Goal: Register for event/course

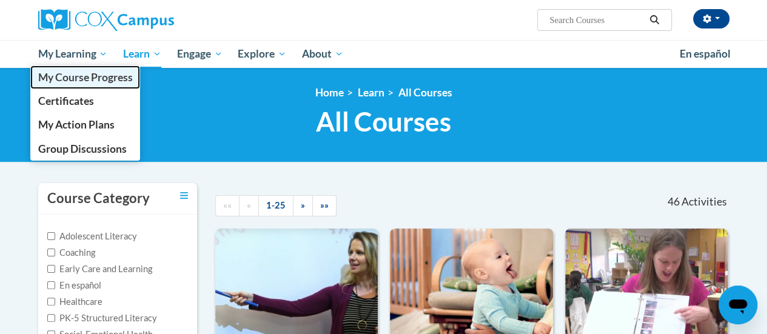
click at [73, 81] on span "My Course Progress" at bounding box center [85, 77] width 95 height 13
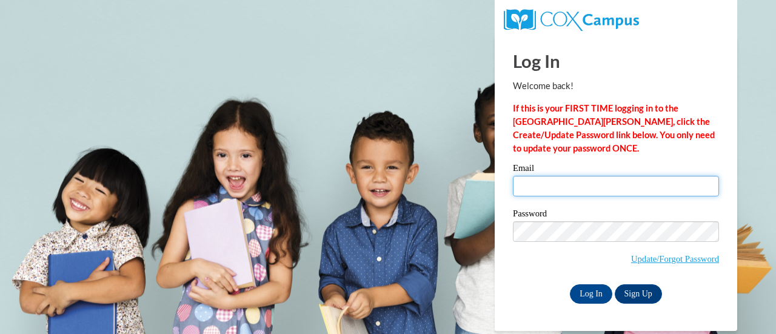
click at [579, 187] on input "Email" at bounding box center [616, 186] width 206 height 21
type input "angel.mcgee@rusd.org"
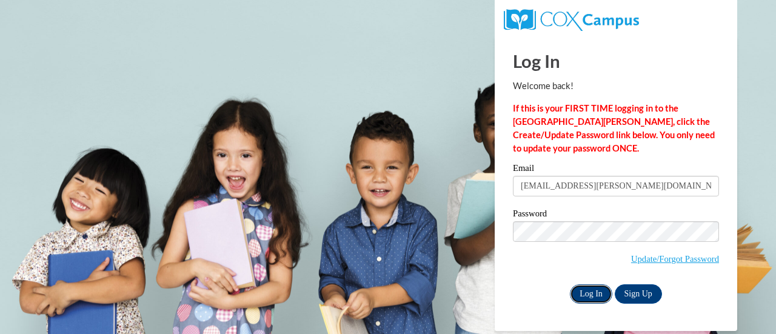
click at [591, 285] on input "Log In" at bounding box center [591, 293] width 42 height 19
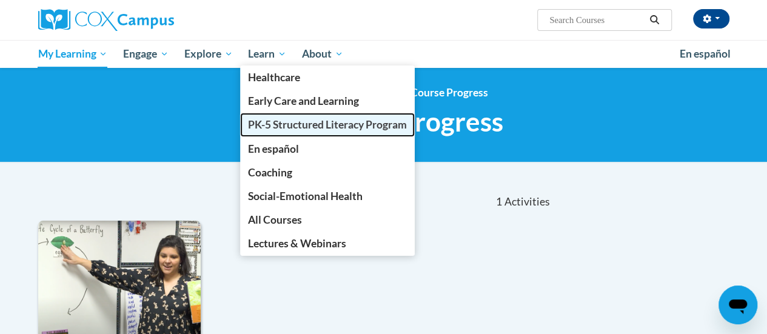
click at [281, 127] on span "PK-5 Structured Literacy Program" at bounding box center [327, 124] width 159 height 13
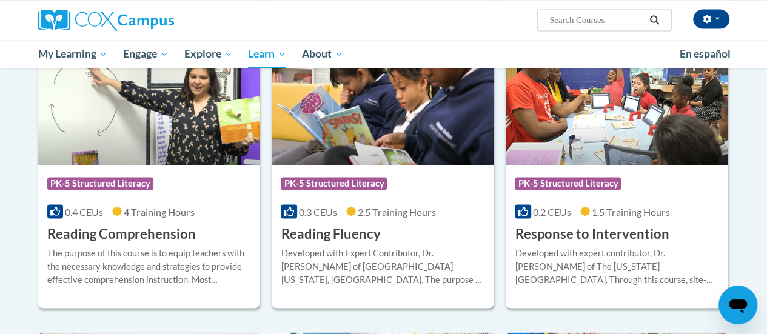
scroll to position [1058, 0]
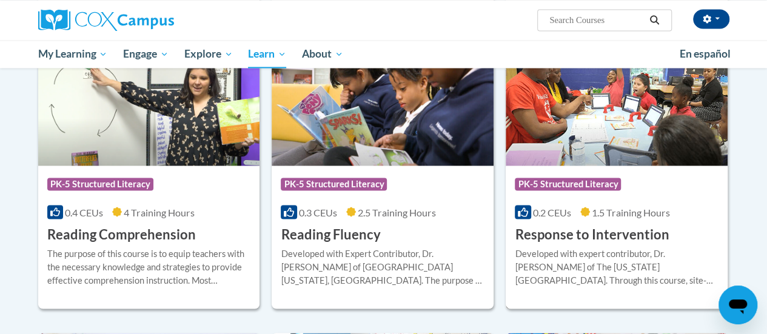
click at [642, 243] on div "More Info Enroll Developed with expert contributor, Dr. Laura Justice of The Oh…" at bounding box center [616, 274] width 222 height 62
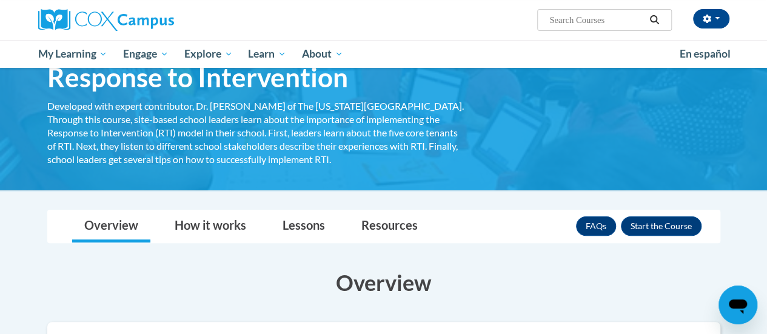
scroll to position [73, 0]
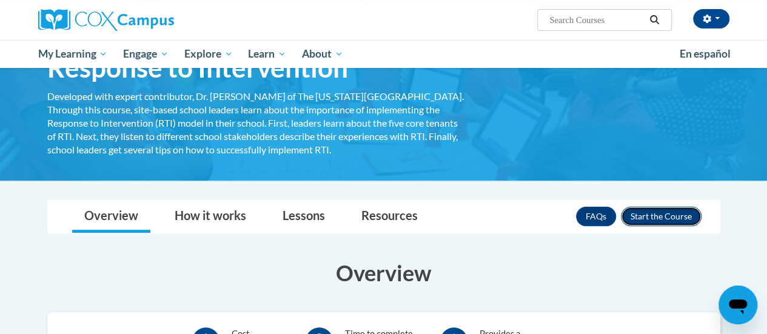
click at [646, 210] on button "Enroll" at bounding box center [661, 216] width 81 height 19
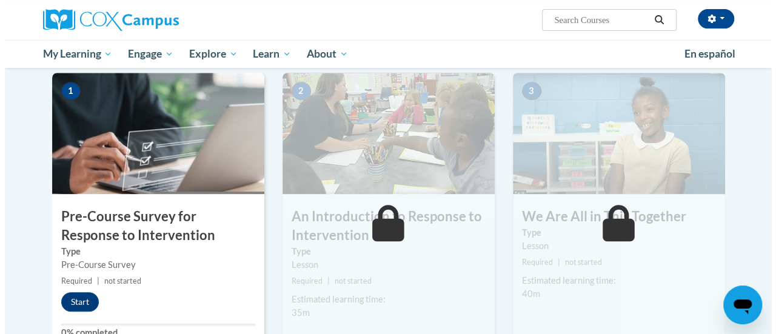
scroll to position [247, 0]
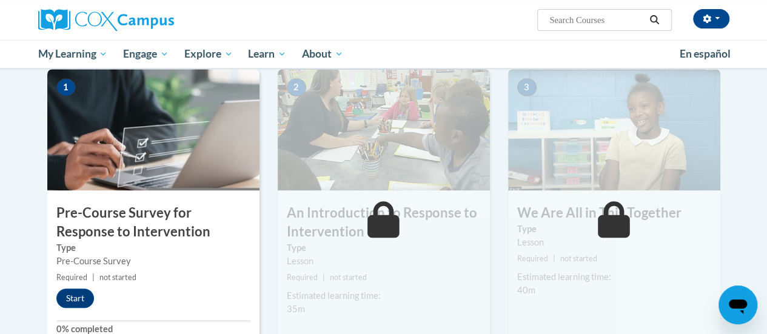
click at [81, 181] on img at bounding box center [153, 129] width 212 height 121
click at [104, 159] on img at bounding box center [153, 129] width 212 height 121
click at [74, 296] on button "Start" at bounding box center [75, 297] width 38 height 19
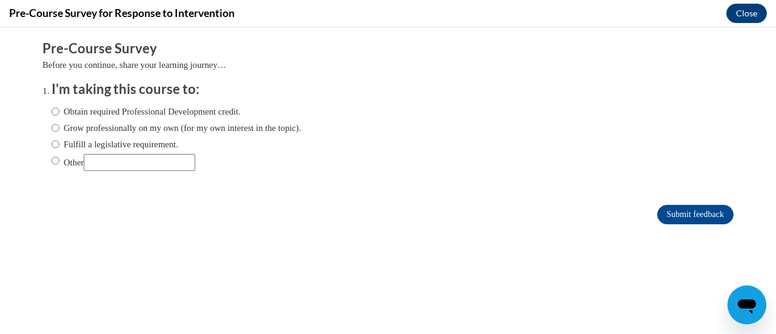
scroll to position [0, 0]
click at [52, 107] on input "Obtain required Professional Development credit." at bounding box center [56, 111] width 8 height 13
radio input "true"
click at [667, 215] on input "Submit feedback" at bounding box center [695, 214] width 76 height 19
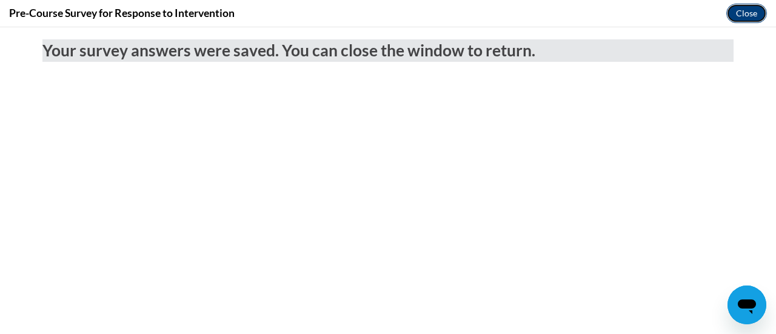
click at [739, 13] on button "Close" at bounding box center [746, 13] width 41 height 19
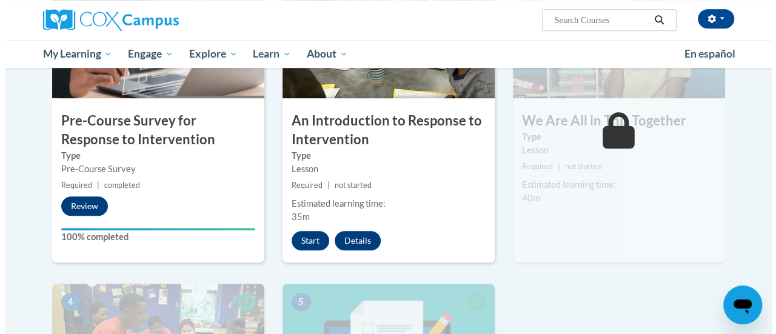
scroll to position [341, 0]
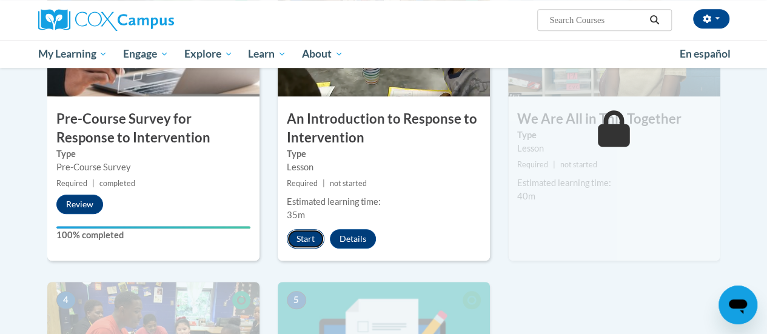
click at [298, 232] on button "Start" at bounding box center [306, 238] width 38 height 19
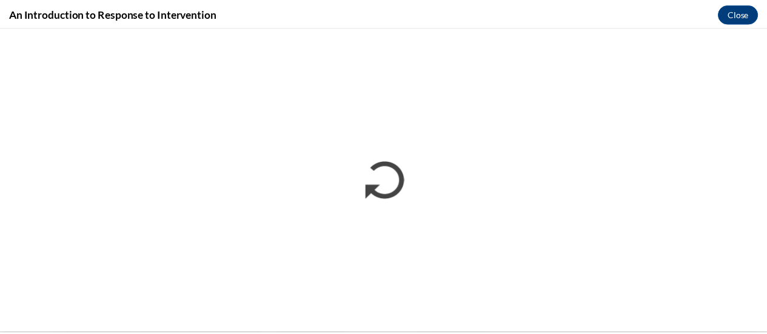
scroll to position [0, 0]
